Goal: Task Accomplishment & Management: Manage account settings

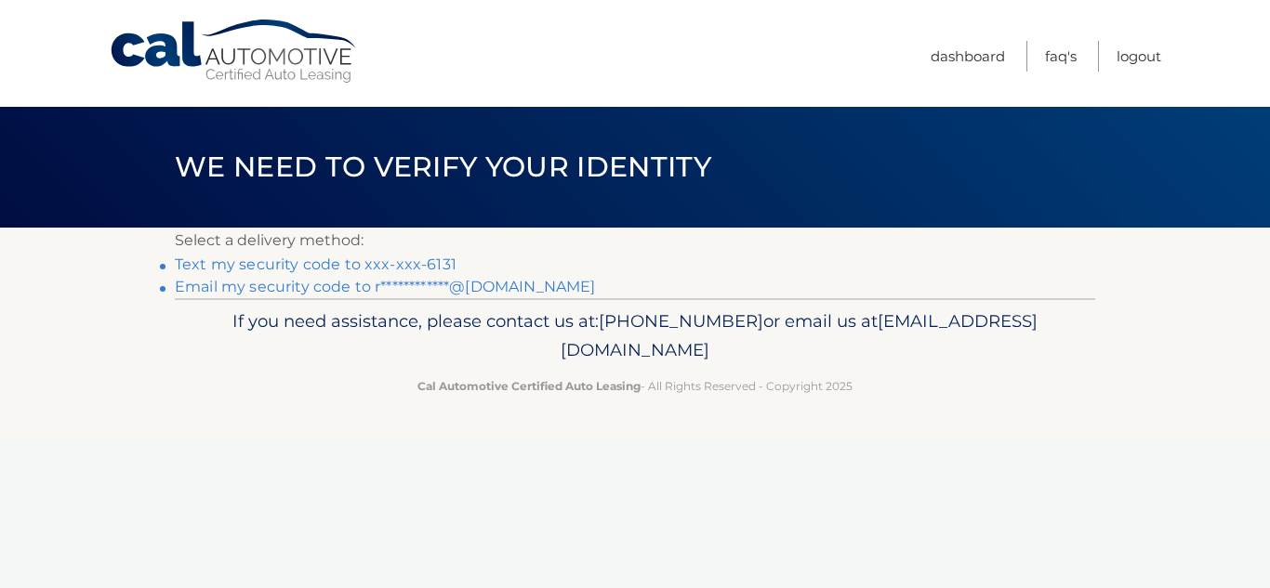
click at [420, 271] on link "Text my security code to xxx-xxx-6131" at bounding box center [316, 265] width 282 height 18
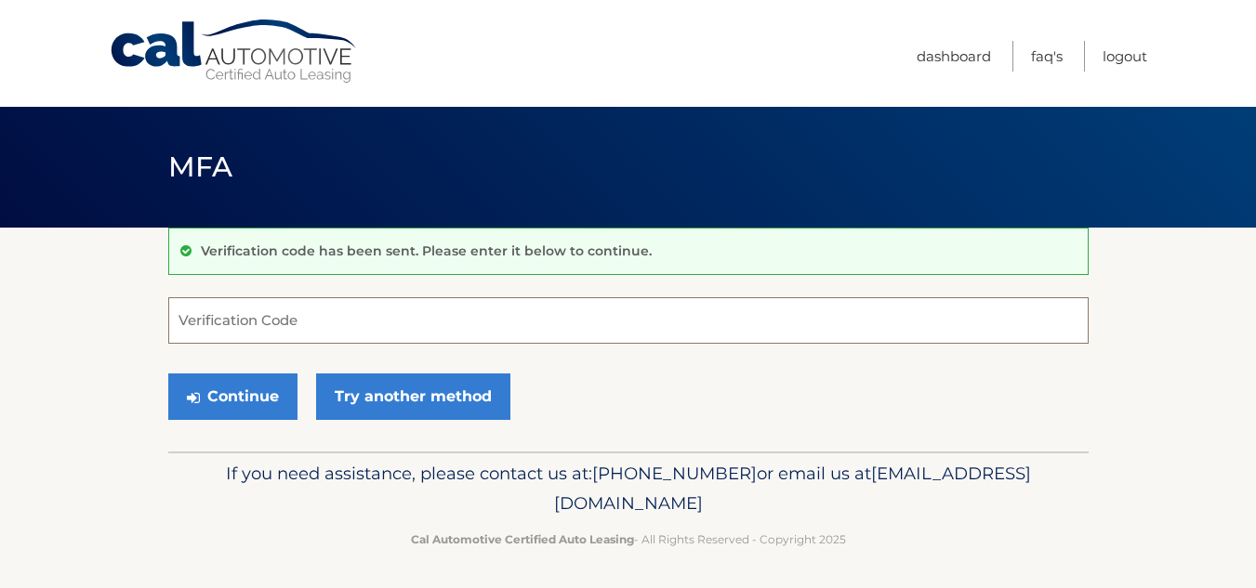
click at [319, 326] on input "Verification Code" at bounding box center [628, 320] width 920 height 46
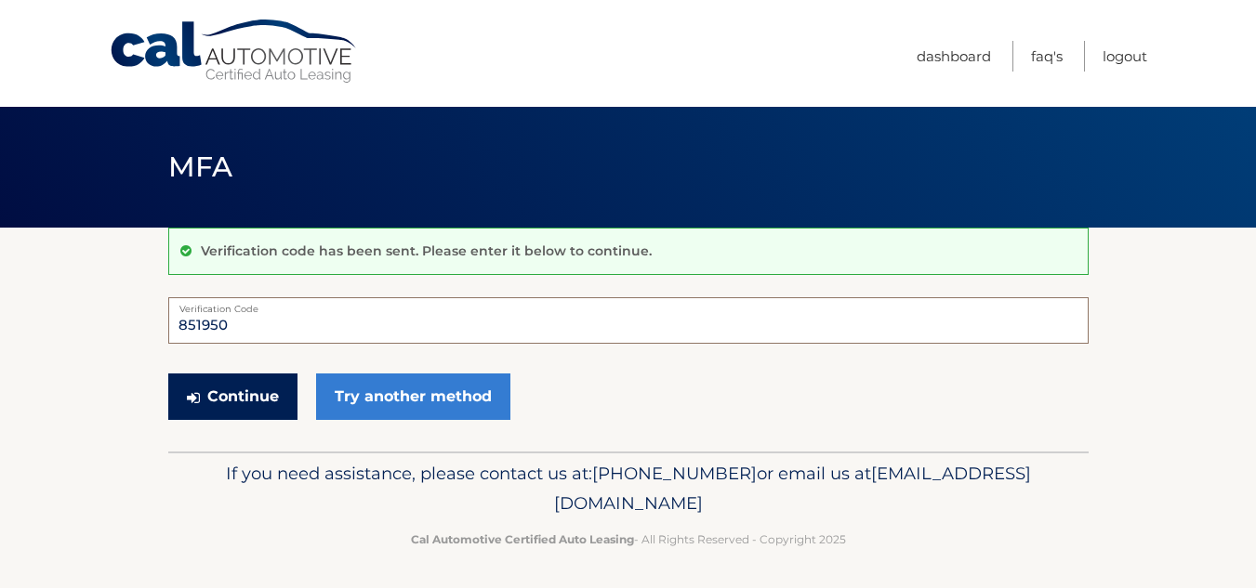
type input "851950"
click at [248, 396] on button "Continue" at bounding box center [232, 397] width 129 height 46
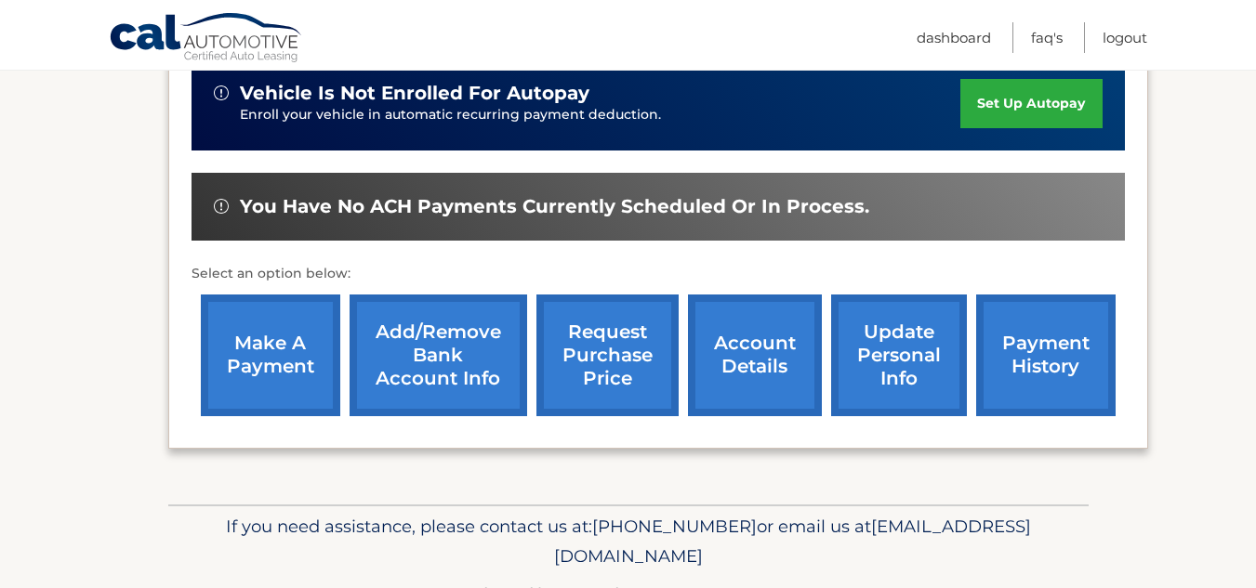
scroll to position [653, 0]
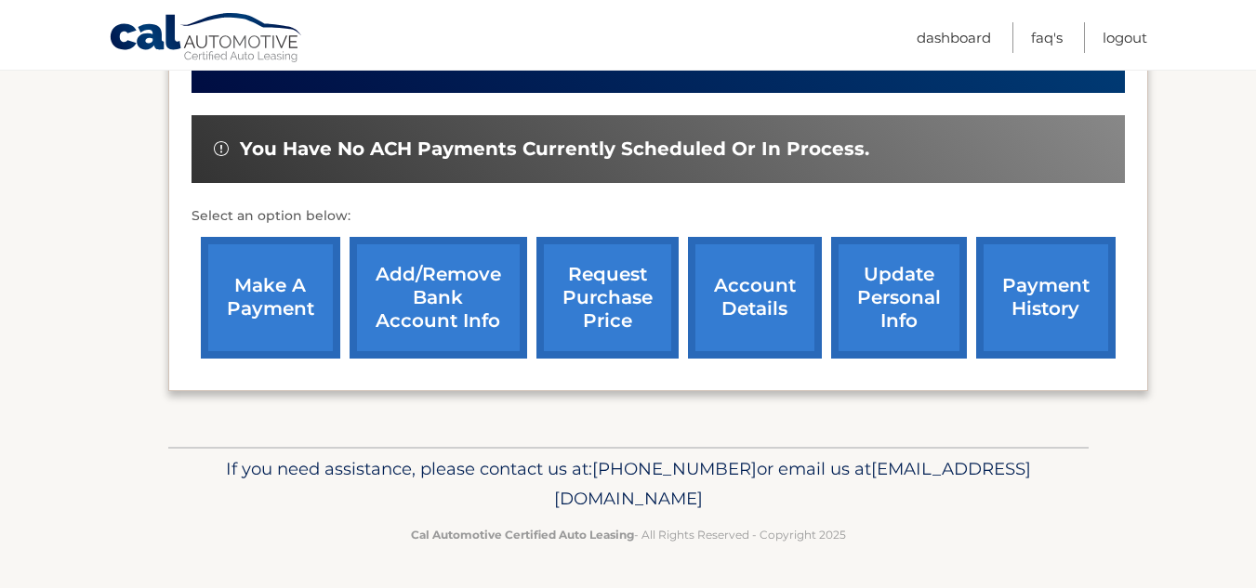
click at [741, 307] on link "account details" at bounding box center [755, 298] width 134 height 122
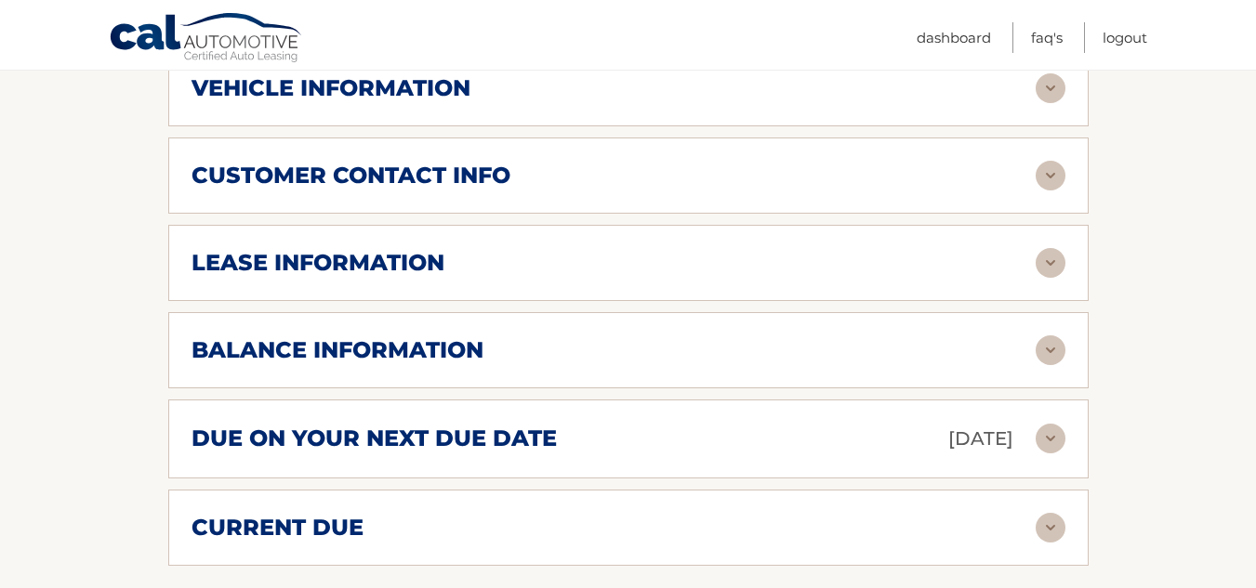
scroll to position [924, 0]
click at [1049, 429] on img at bounding box center [1051, 438] width 30 height 30
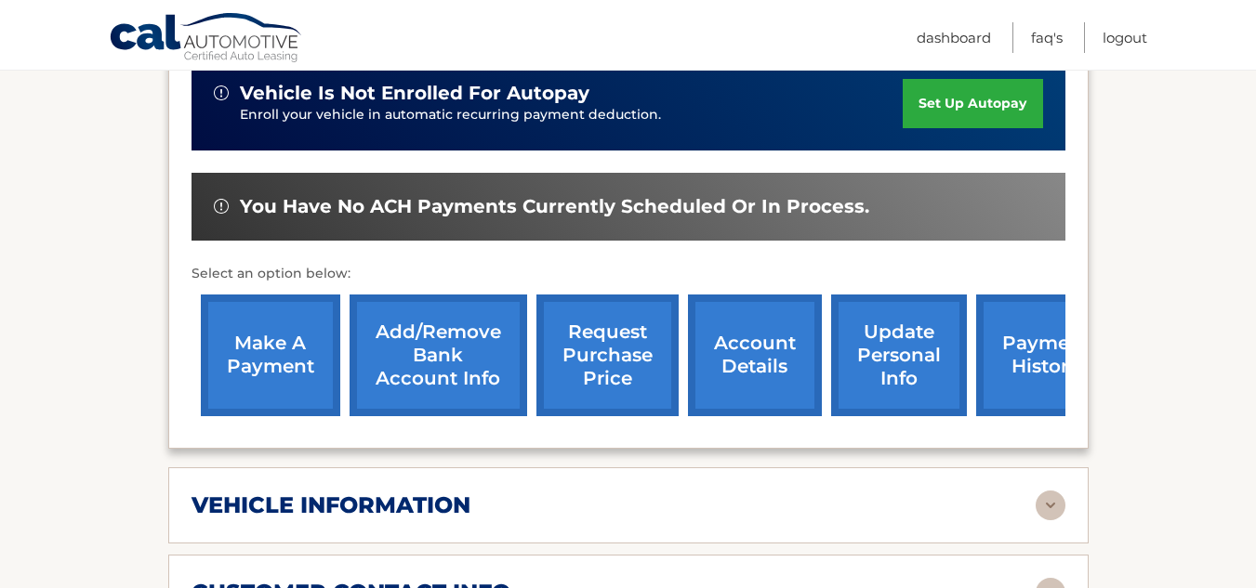
scroll to position [507, 0]
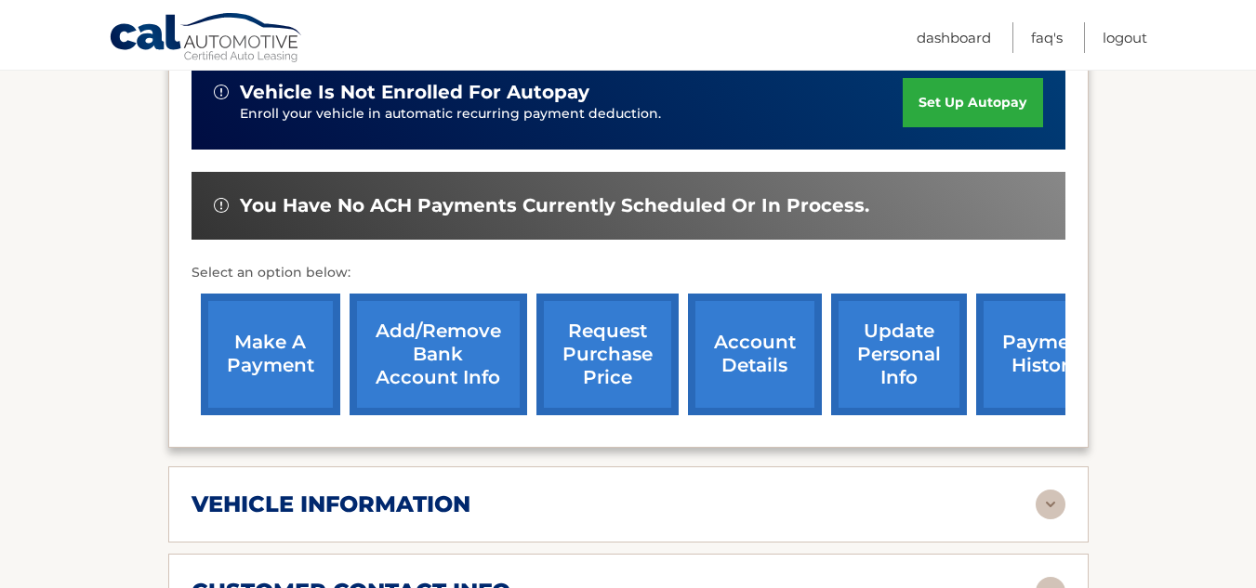
click at [273, 372] on link "make a payment" at bounding box center [270, 355] width 139 height 122
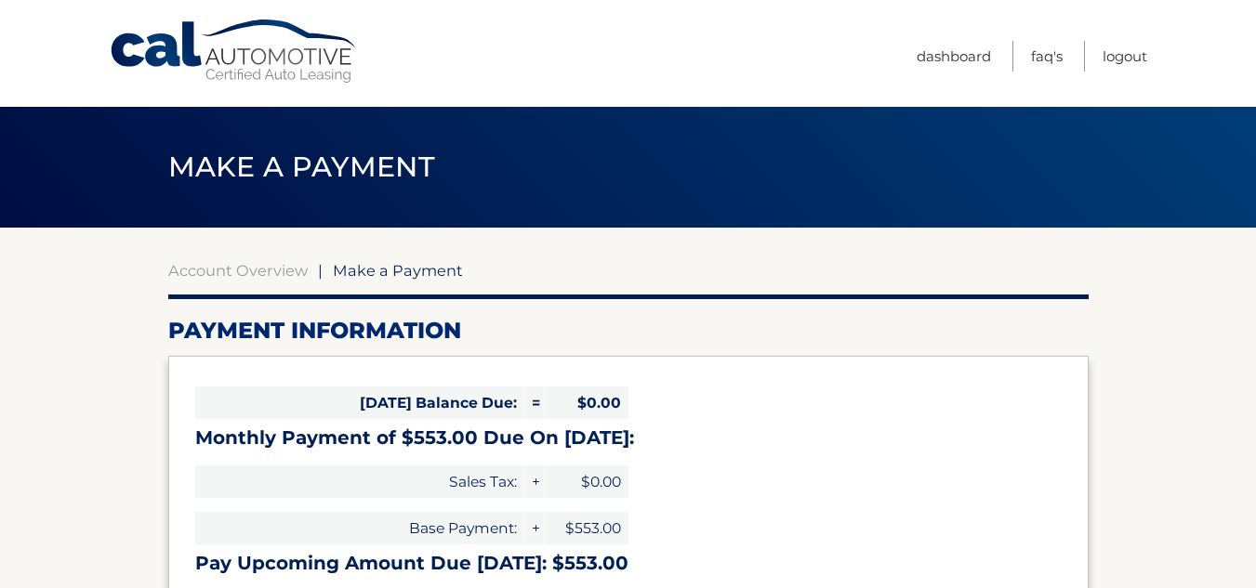
select select "NzA0NTQ3NTUtYTQyOS00NWQ0LTkzZjktODEyMGEwMDRlMDJl"
click at [951, 60] on link "Dashboard" at bounding box center [954, 56] width 74 height 31
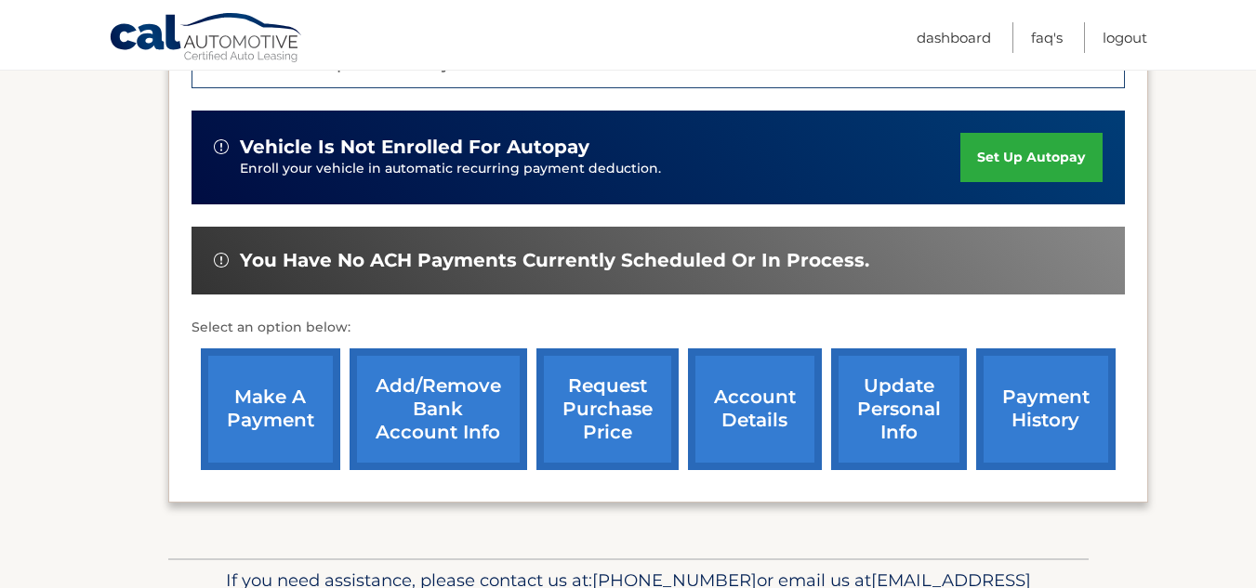
scroll to position [653, 0]
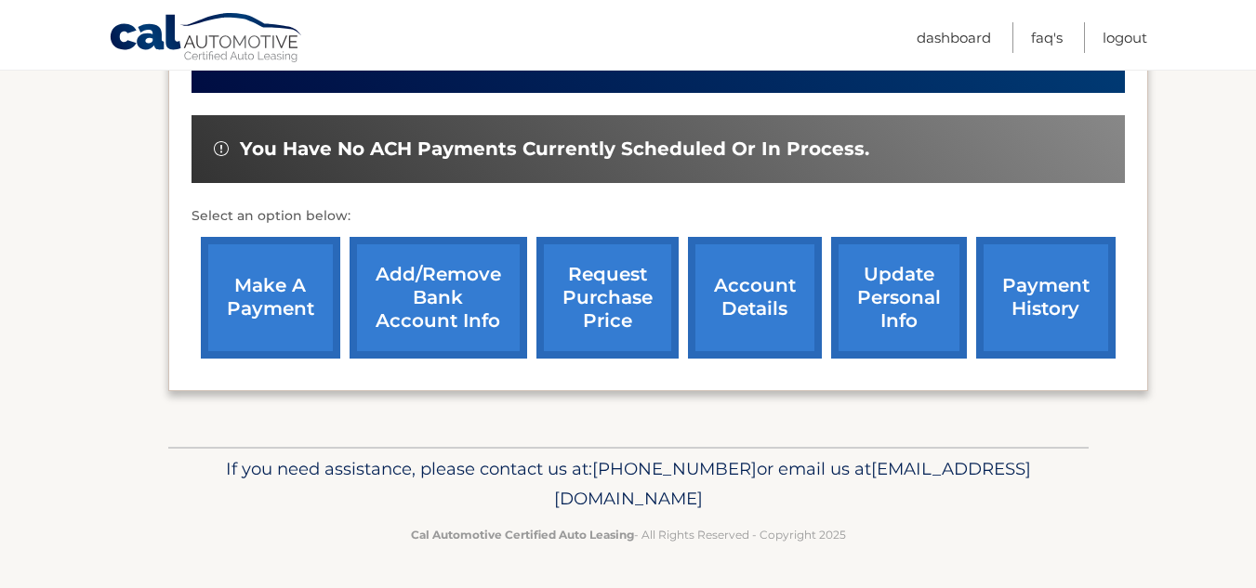
click at [743, 290] on link "account details" at bounding box center [755, 298] width 134 height 122
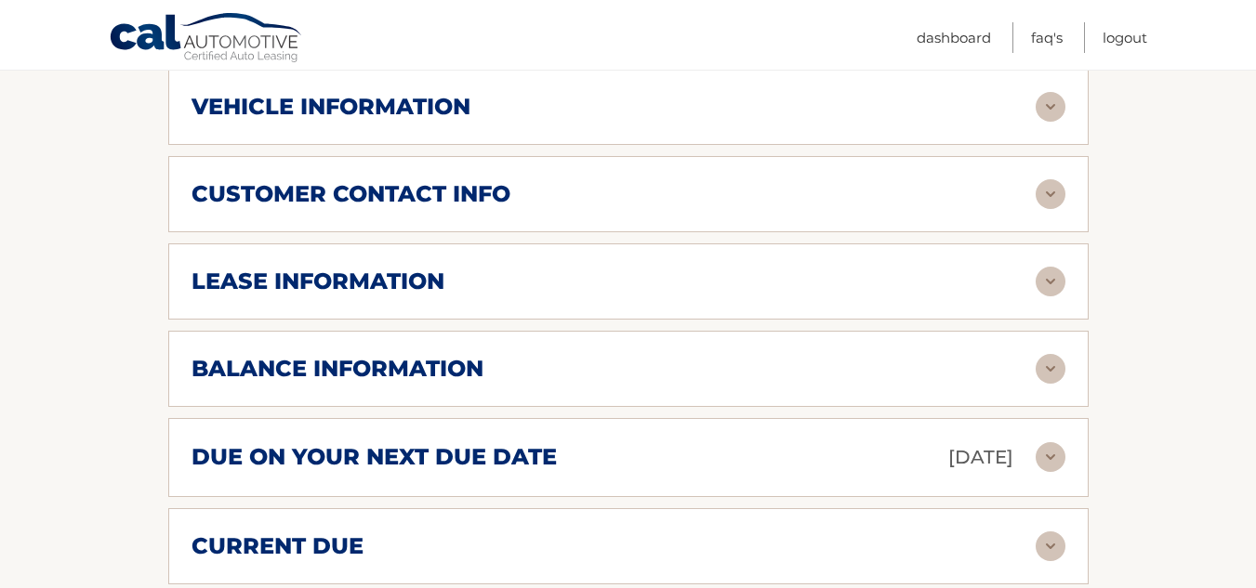
scroll to position [905, 0]
click at [1052, 275] on img at bounding box center [1051, 281] width 30 height 30
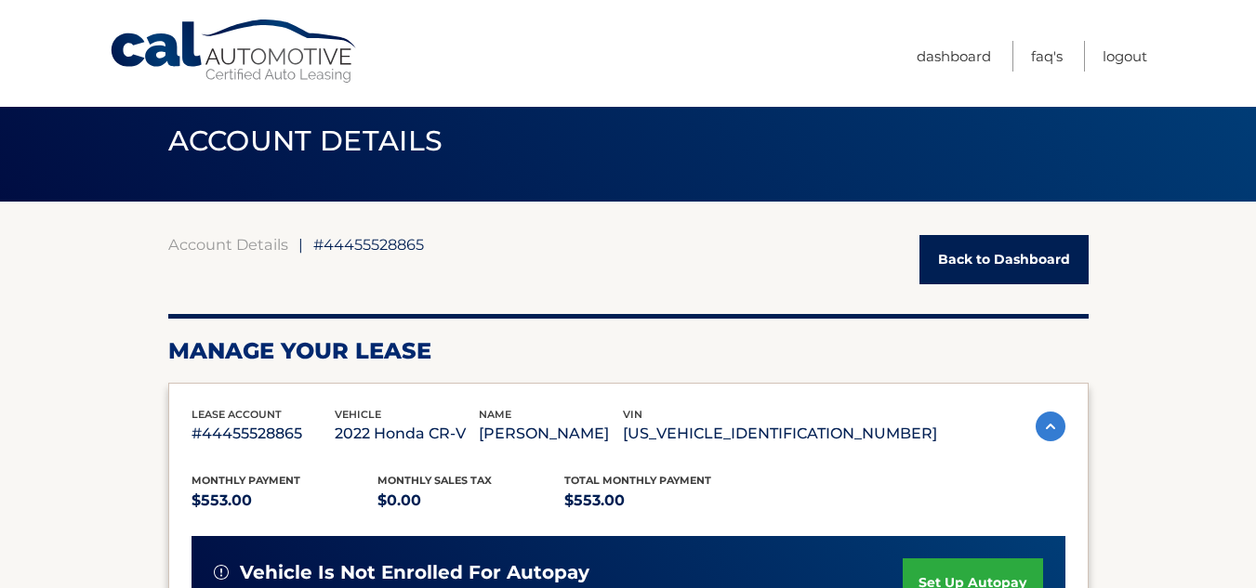
scroll to position [0, 0]
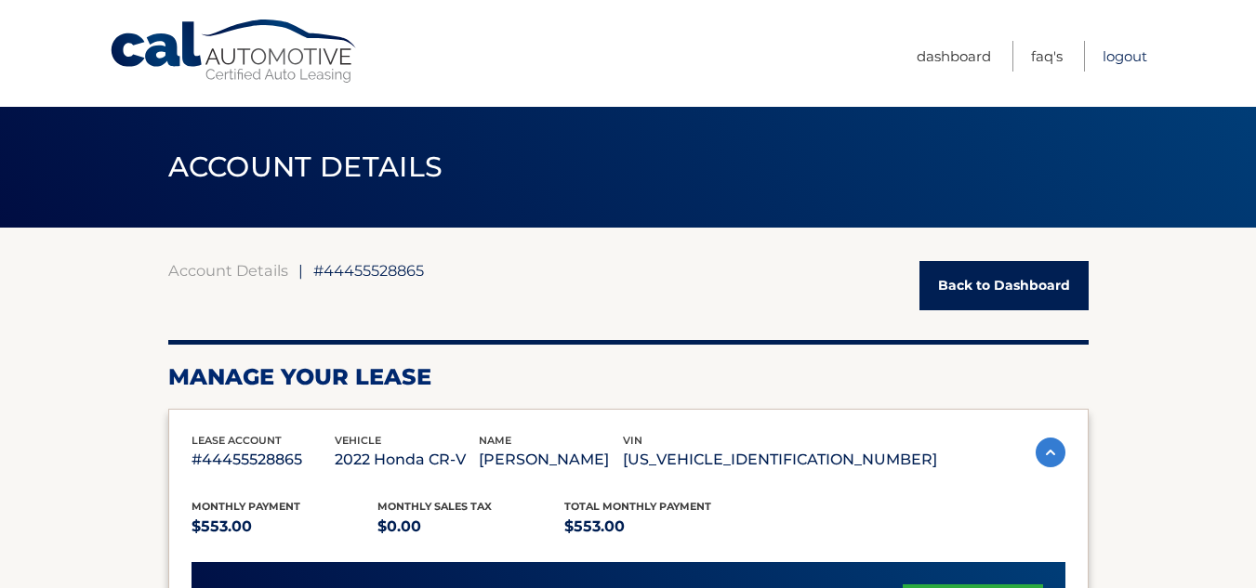
click at [1120, 59] on link "Logout" at bounding box center [1124, 56] width 45 height 31
